Goal: Understand process/instructions

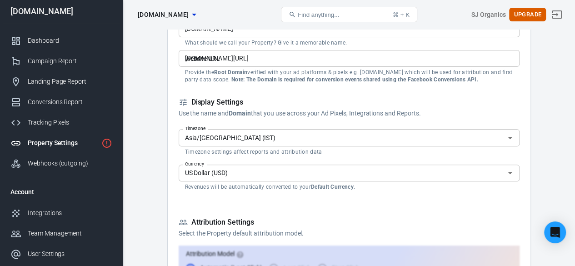
scroll to position [91, 0]
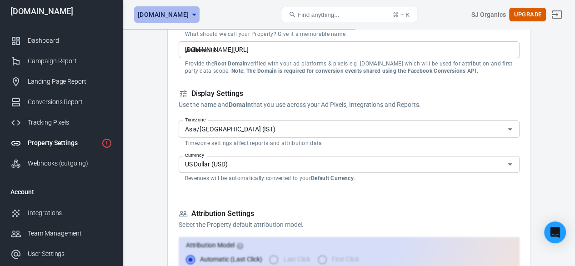
click at [200, 11] on icon "button" at bounding box center [194, 14] width 11 height 11
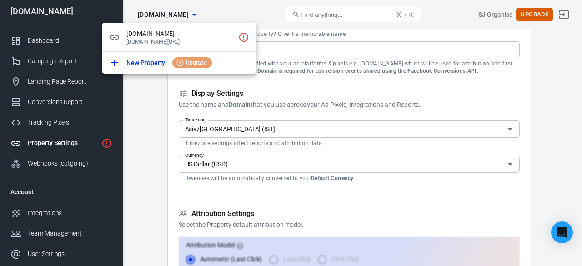
click at [216, 11] on div at bounding box center [291, 133] width 582 height 266
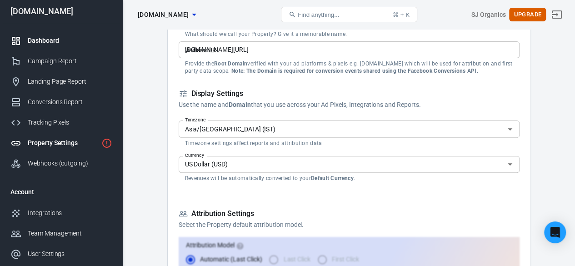
click at [41, 40] on div "Dashboard" at bounding box center [70, 41] width 85 height 10
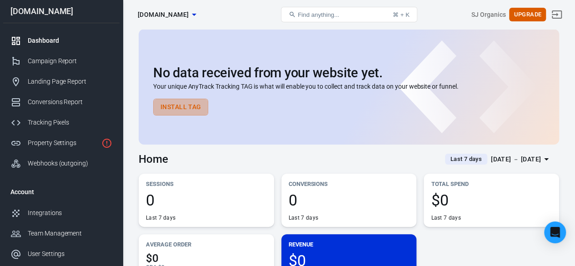
click at [190, 110] on button "Install Tag" at bounding box center [180, 107] width 55 height 17
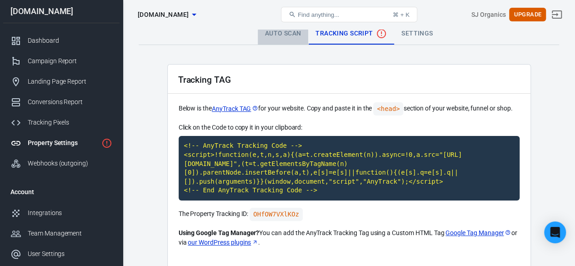
click at [273, 32] on link "Auto Scan" at bounding box center [283, 34] width 51 height 22
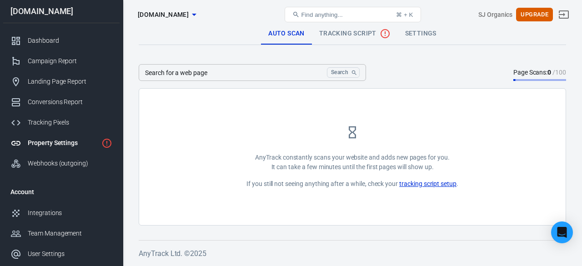
click at [451, 186] on link "tracking script setup" at bounding box center [427, 184] width 57 height 10
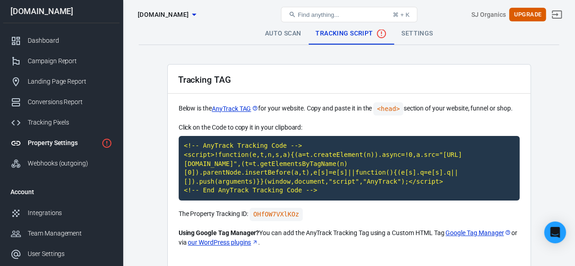
click at [351, 70] on div "Tracking TAG" at bounding box center [349, 79] width 363 height 29
click at [278, 34] on link "Auto Scan" at bounding box center [283, 34] width 51 height 22
